Goal: Information Seeking & Learning: Find contact information

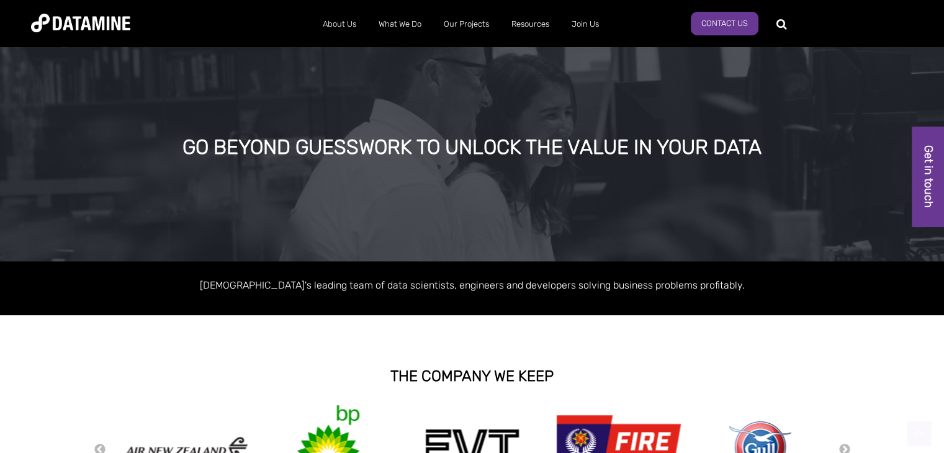
scroll to position [1060, 0]
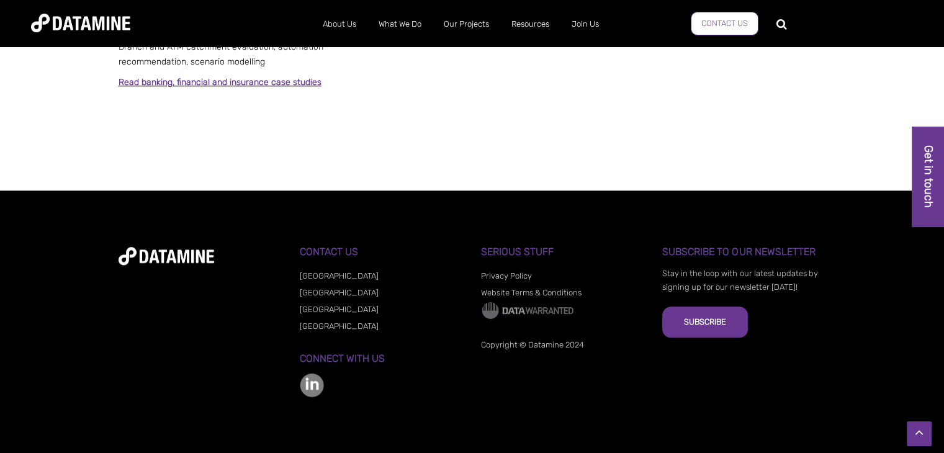
click at [744, 16] on link "Contact Us" at bounding box center [725, 24] width 68 height 24
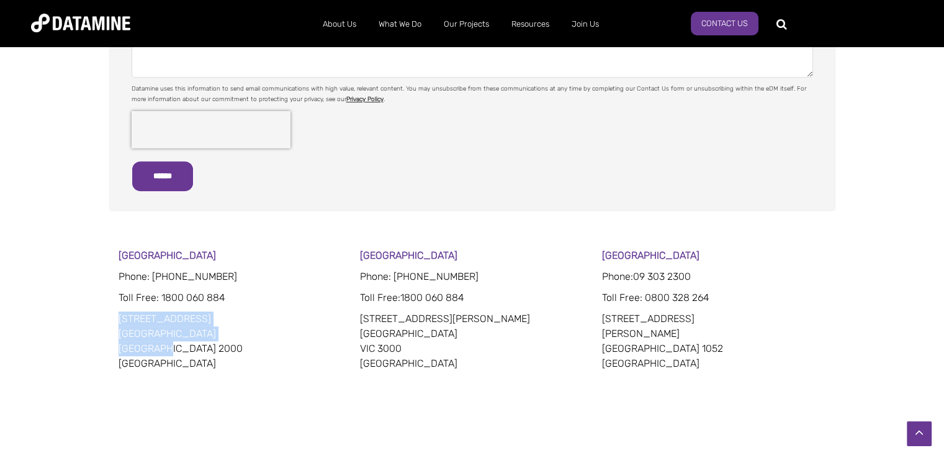
drag, startPoint x: 117, startPoint y: 318, endPoint x: 182, endPoint y: 351, distance: 72.7
click at [182, 351] on div "Sydney Phone: 02 8022 8332 Toll Free : 1800 060 884 201 Kent Street Sydney NSW …" at bounding box center [472, 417] width 726 height 338
copy p "201 Kent Street Sydney NSW 2000"
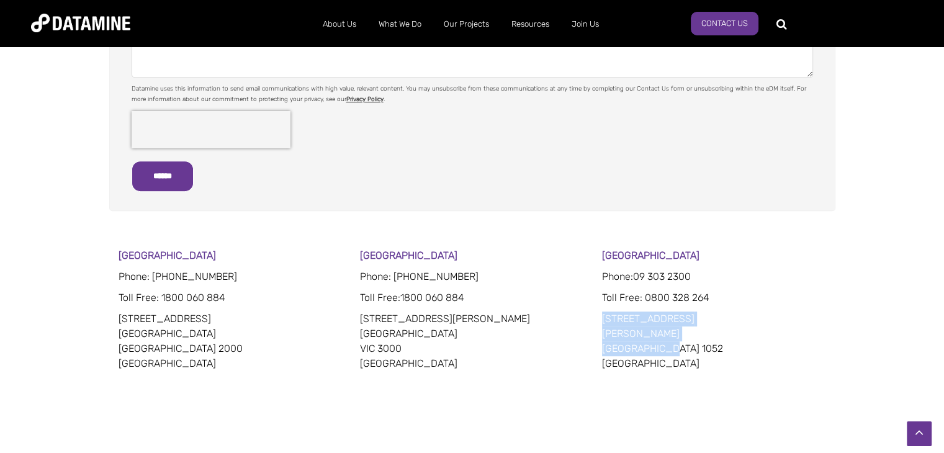
drag, startPoint x: 603, startPoint y: 314, endPoint x: 675, endPoint y: 347, distance: 79.2
click at [675, 347] on p "15 Faraday Street Parnell Auckland 1052 New Zealand" at bounding box center [714, 342] width 224 height 60
copy p "15 Faraday Street Parnell Auckland 1052"
drag, startPoint x: 698, startPoint y: 274, endPoint x: 636, endPoint y: 275, distance: 61.5
click at [636, 275] on p "Phone: 09 303 2300" at bounding box center [714, 276] width 224 height 15
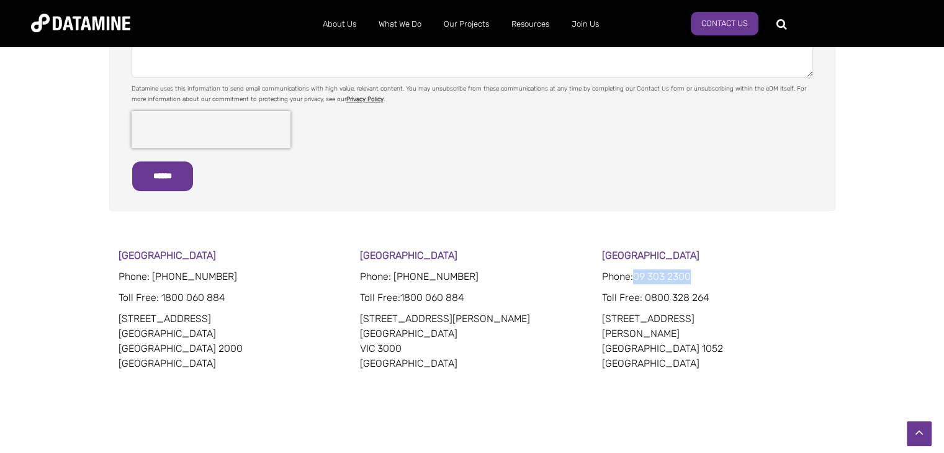
copy span "09 303 2300"
